Goal: Book appointment/travel/reservation

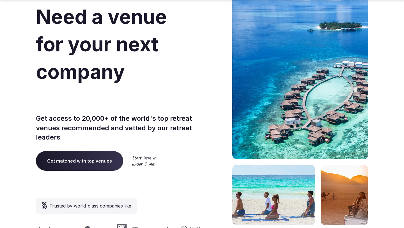
scroll to position [41, 0]
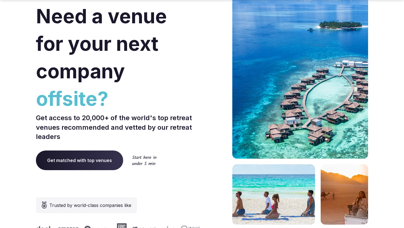
click at [97, 163] on span "Get matched with top venues" at bounding box center [79, 160] width 87 height 20
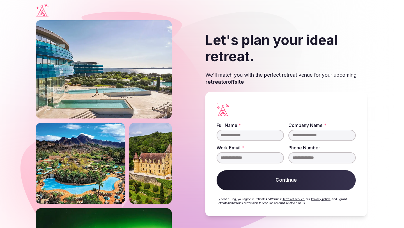
click at [234, 137] on input "Full Name *" at bounding box center [250, 135] width 67 height 11
type input "**********"
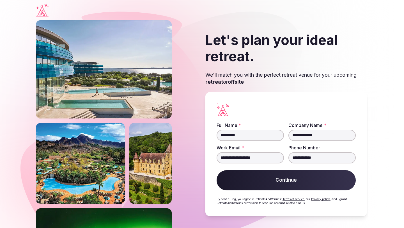
click at [321, 140] on input "**********" at bounding box center [322, 135] width 67 height 11
type input "**********"
click at [301, 182] on button "Continue" at bounding box center [286, 180] width 139 height 20
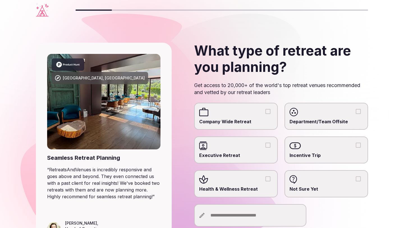
click at [261, 191] on span "Health & Wellness Retreat" at bounding box center [236, 189] width 74 height 6
click at [266, 181] on button "Health & Wellness Retreat" at bounding box center [268, 178] width 5 height 5
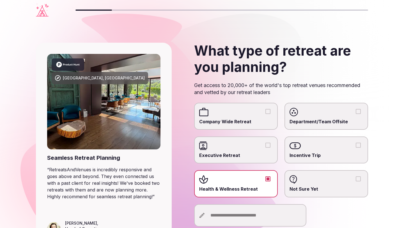
click at [260, 214] on input "text" at bounding box center [250, 215] width 112 height 22
type input "*"
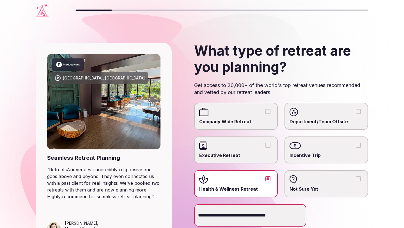
type input "**********"
click at [397, 160] on section "**********" at bounding box center [202, 145] width 404 height 251
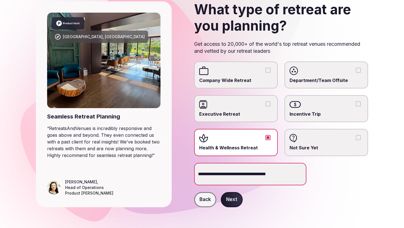
scroll to position [43, 0]
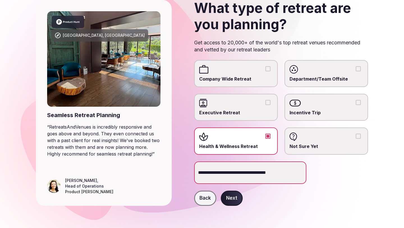
click at [232, 202] on button "Next" at bounding box center [232, 198] width 22 height 15
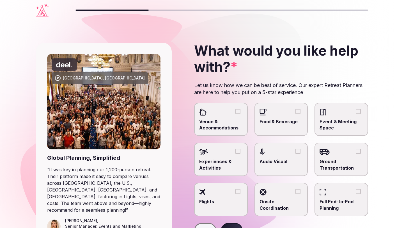
click at [237, 111] on button "Venue & Accommodations" at bounding box center [238, 111] width 5 height 5
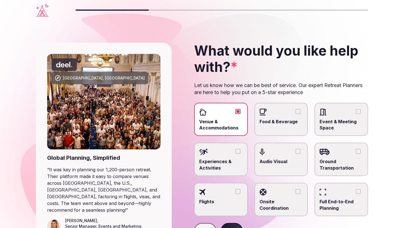
click at [299, 109] on button "Food & Beverage" at bounding box center [298, 111] width 5 height 5
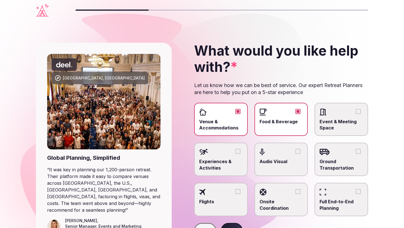
click at [360, 110] on button "Event & Meeting Space" at bounding box center [358, 111] width 5 height 5
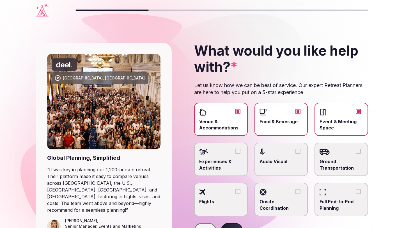
click at [298, 153] on button "Audio Visual" at bounding box center [298, 151] width 5 height 5
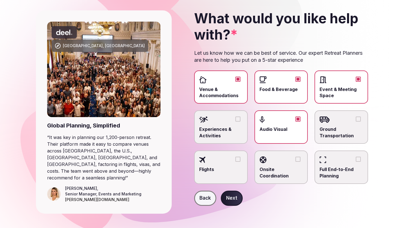
scroll to position [34, 0]
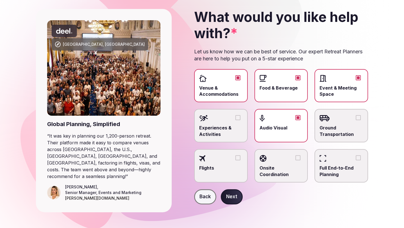
click at [297, 159] on button "Onsite Coordination" at bounding box center [298, 157] width 5 height 5
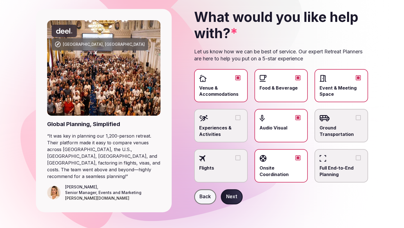
click at [358, 157] on button "Full End-to-End Planning" at bounding box center [358, 157] width 5 height 5
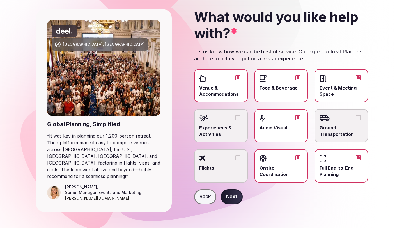
click at [360, 115] on button "Ground Transportation" at bounding box center [358, 117] width 5 height 5
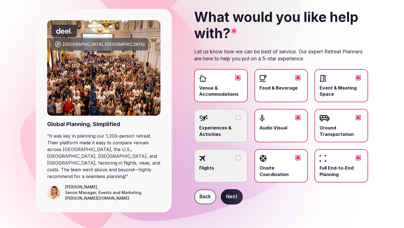
click at [229, 197] on button "Next" at bounding box center [232, 196] width 22 height 15
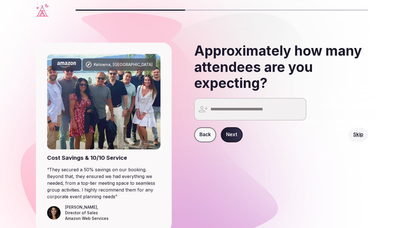
click at [239, 113] on input "number" at bounding box center [250, 109] width 112 height 22
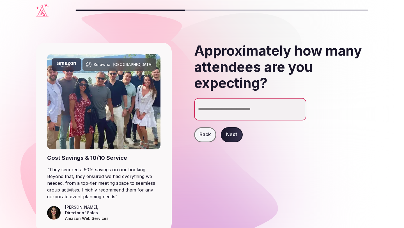
type input "**"
click at [204, 110] on input "*****" at bounding box center [250, 109] width 112 height 22
type input "****"
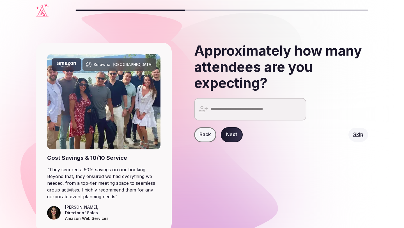
click at [236, 136] on button "Next" at bounding box center [232, 134] width 22 height 15
click at [242, 107] on input "number" at bounding box center [250, 109] width 112 height 22
type input "*"
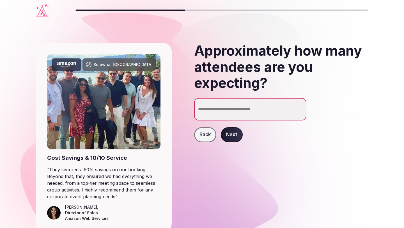
type input "**"
click at [234, 137] on button "Next" at bounding box center [232, 134] width 22 height 15
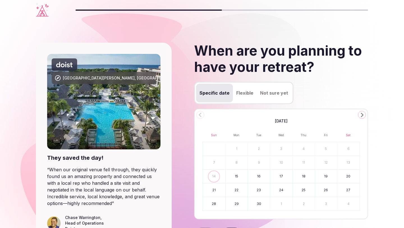
click at [363, 115] on polygon "Go to the Next Month" at bounding box center [362, 115] width 3 height 4
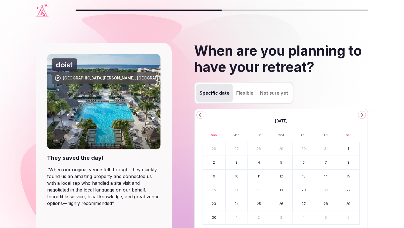
click at [302, 188] on button "20" at bounding box center [304, 189] width 22 height 13
click at [218, 202] on button "23" at bounding box center [214, 203] width 22 height 13
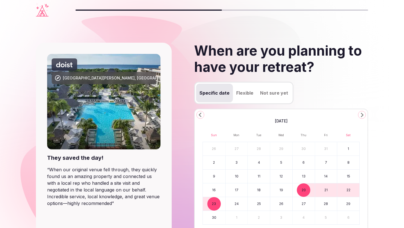
click at [387, 138] on section "[GEOGRAPHIC_DATA][PERSON_NAME], [GEOGRAPHIC_DATA] They saved the day! “ When ou…" at bounding box center [202, 166] width 404 height 292
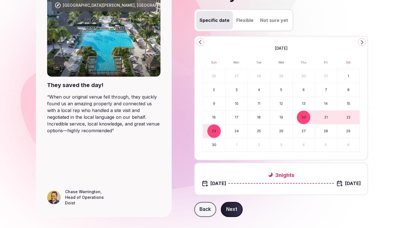
scroll to position [84, 0]
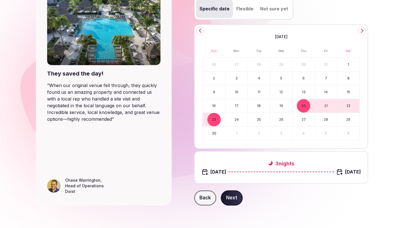
click at [230, 197] on button "Next" at bounding box center [232, 197] width 22 height 15
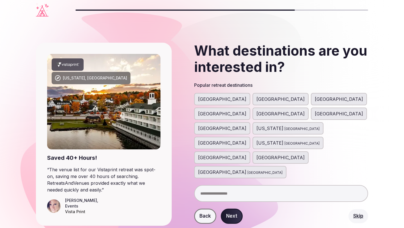
click at [246, 110] on span "[GEOGRAPHIC_DATA]" at bounding box center [222, 113] width 48 height 7
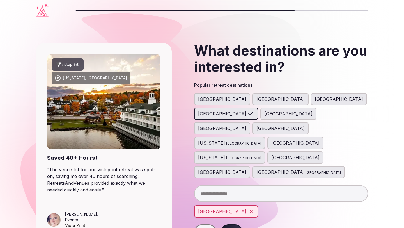
click at [313, 110] on span "[GEOGRAPHIC_DATA]" at bounding box center [288, 113] width 48 height 7
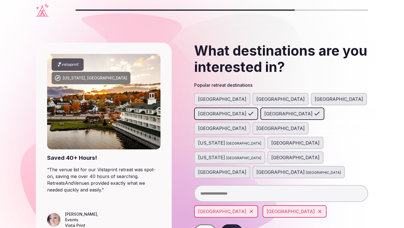
click at [257, 125] on span "[GEOGRAPHIC_DATA]" at bounding box center [281, 128] width 48 height 7
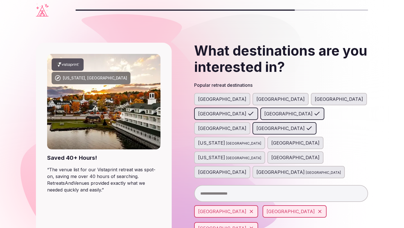
click at [271, 154] on span "[GEOGRAPHIC_DATA]" at bounding box center [295, 157] width 48 height 7
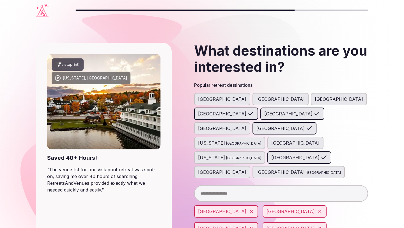
click at [246, 185] on input "text" at bounding box center [281, 193] width 174 height 17
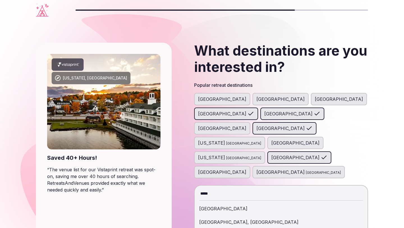
type input "*****"
click at [228, 202] on div "[GEOGRAPHIC_DATA]" at bounding box center [281, 208] width 164 height 13
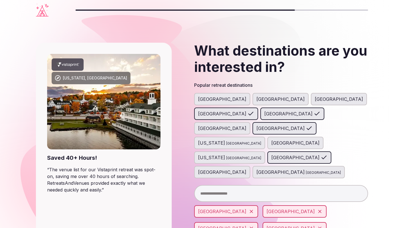
click at [225, 185] on input "text" at bounding box center [281, 193] width 174 height 17
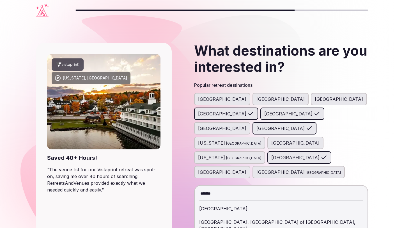
type input "*******"
click at [220, 202] on div "[GEOGRAPHIC_DATA]" at bounding box center [281, 208] width 164 height 13
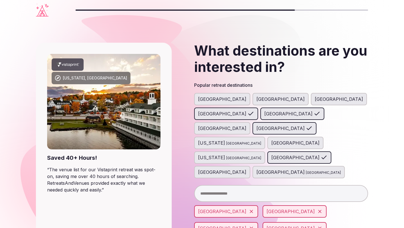
click at [224, 185] on input "text" at bounding box center [281, 193] width 174 height 17
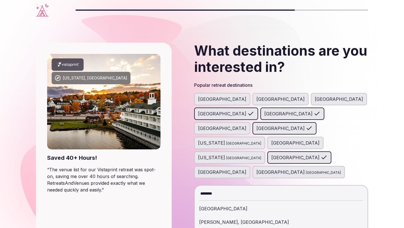
type input "********"
click at [219, 202] on div "[GEOGRAPHIC_DATA]" at bounding box center [281, 208] width 164 height 13
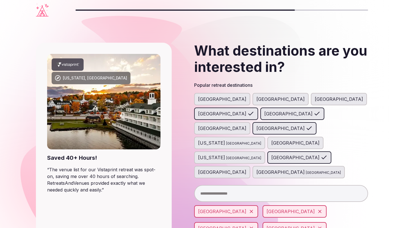
click at [221, 185] on input "text" at bounding box center [281, 193] width 174 height 17
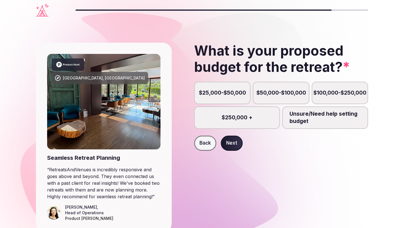
click at [333, 122] on label "Unsure/Need help setting budget" at bounding box center [325, 117] width 86 height 22
click at [331, 122] on button "Unsure/Need help setting budget" at bounding box center [328, 121] width 6 height 6
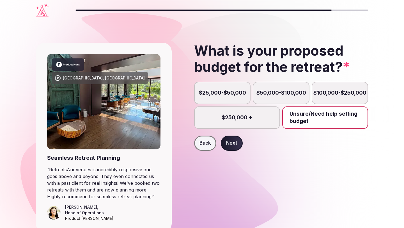
scroll to position [3, 0]
click at [234, 142] on button "Next" at bounding box center [232, 143] width 22 height 15
click at [225, 94] on label "$25,000-$50,000" at bounding box center [222, 93] width 56 height 22
click at [225, 94] on button "$25,000-$50,000" at bounding box center [225, 96] width 6 height 6
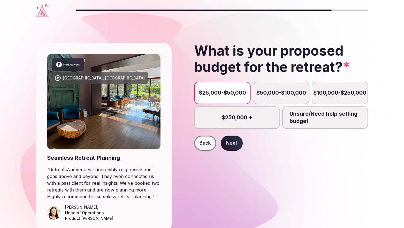
click at [229, 146] on button "Next" at bounding box center [232, 143] width 22 height 15
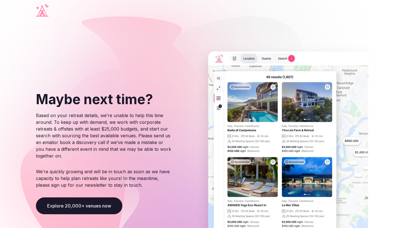
click at [70, 205] on button "Explore 20,000+ venues now" at bounding box center [79, 205] width 86 height 17
